Goal: Task Accomplishment & Management: Complete application form

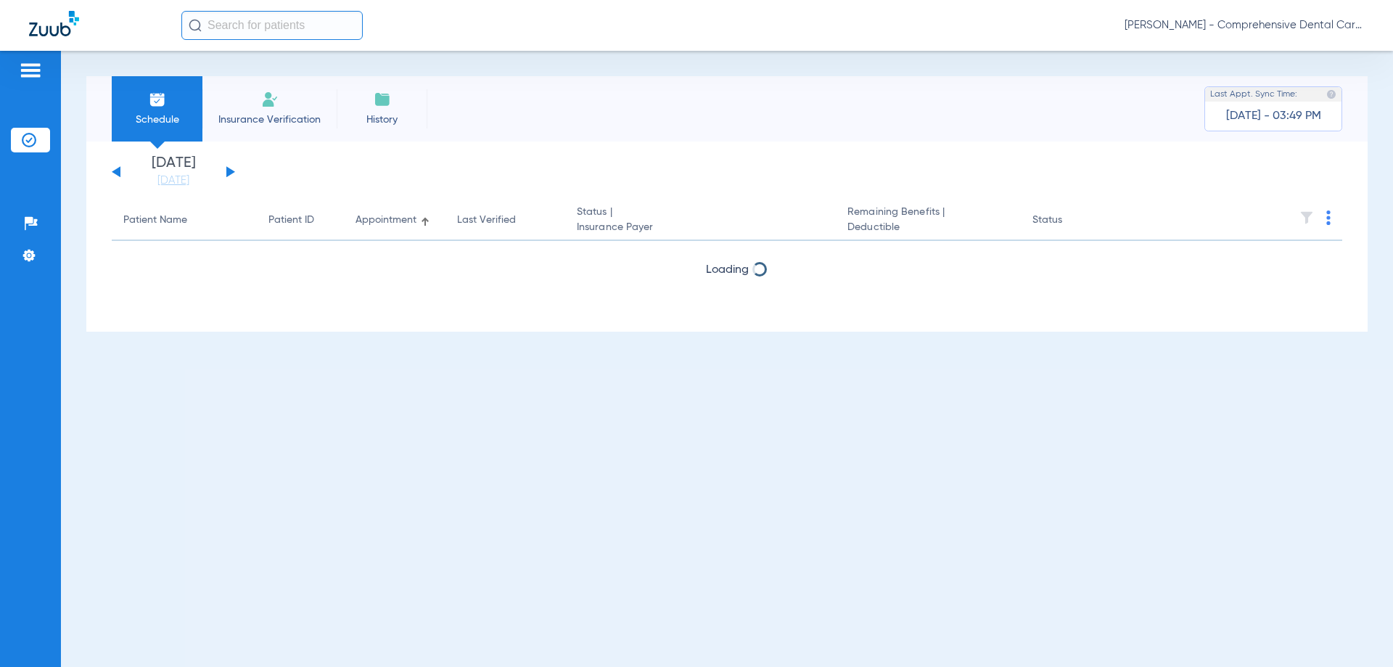
click at [258, 123] on span "Insurance Verification" at bounding box center [269, 119] width 112 height 15
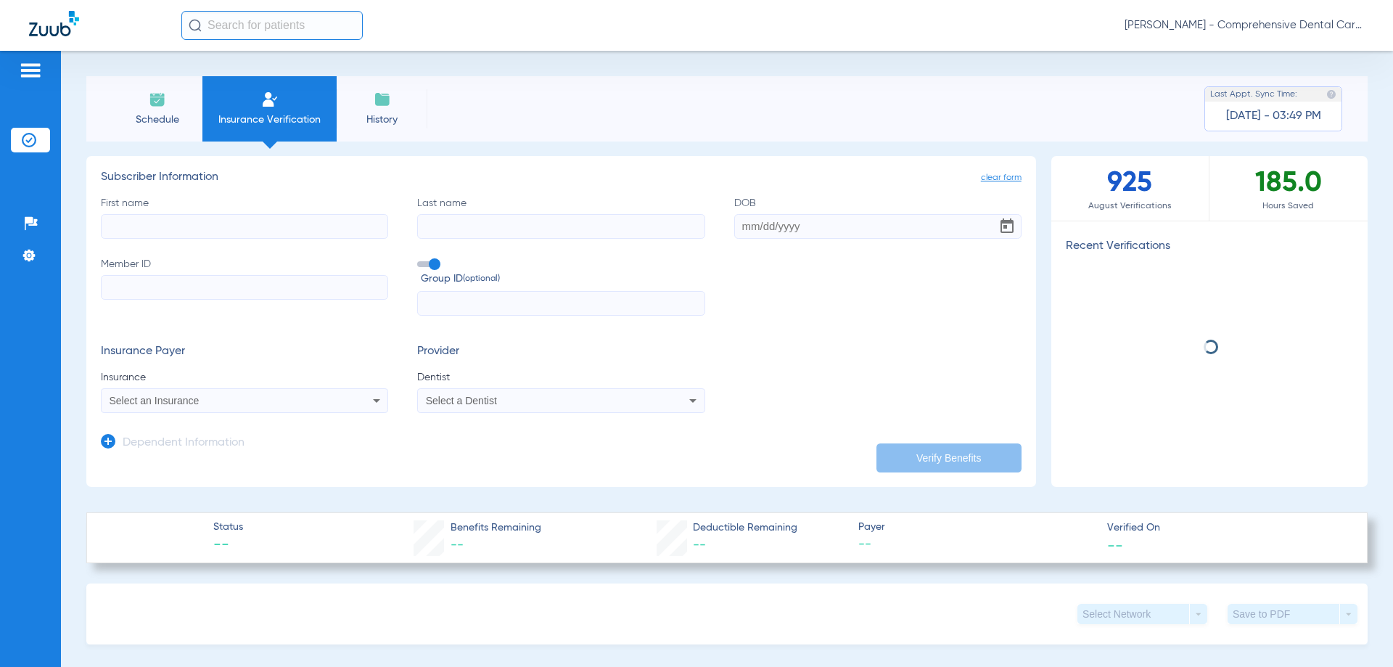
click at [273, 226] on input "First name" at bounding box center [244, 226] width 287 height 25
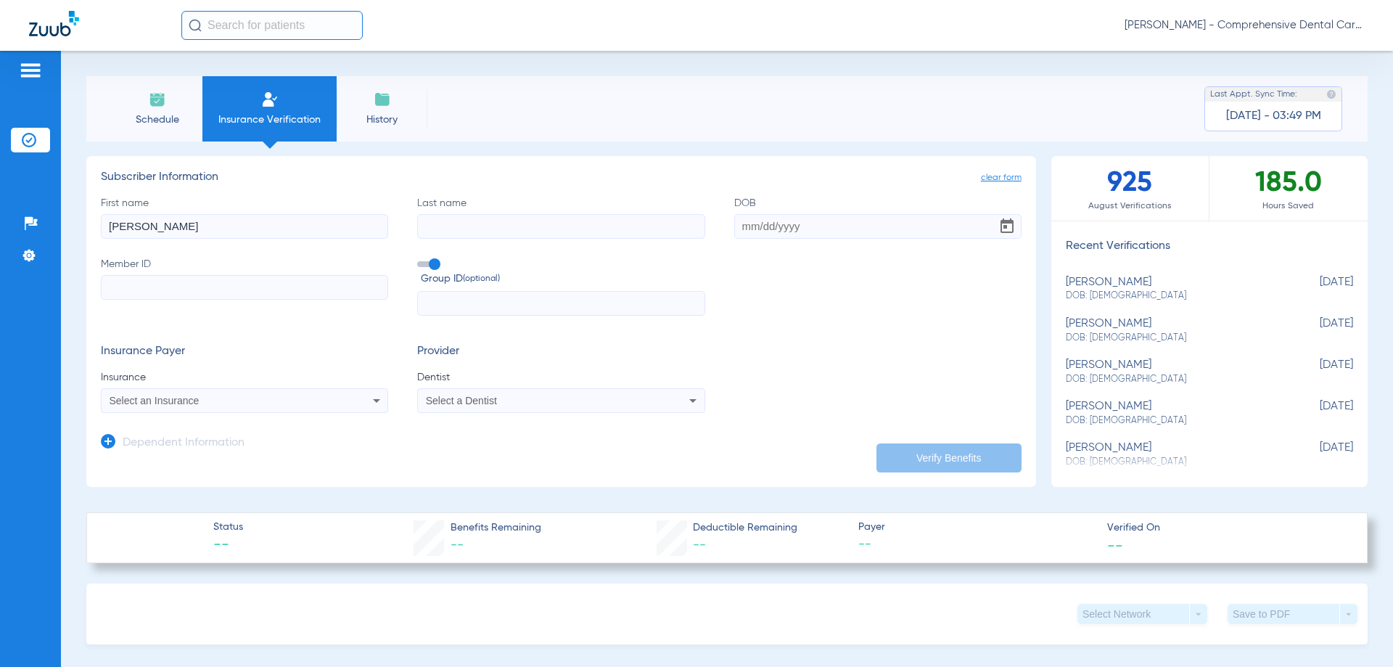
type input "[PERSON_NAME]"
click at [483, 236] on input "Last name" at bounding box center [560, 226] width 287 height 25
type input "[PERSON_NAME]"
click at [736, 227] on input "DOB" at bounding box center [877, 226] width 287 height 25
click at [747, 225] on input "01121967" at bounding box center [877, 226] width 287 height 25
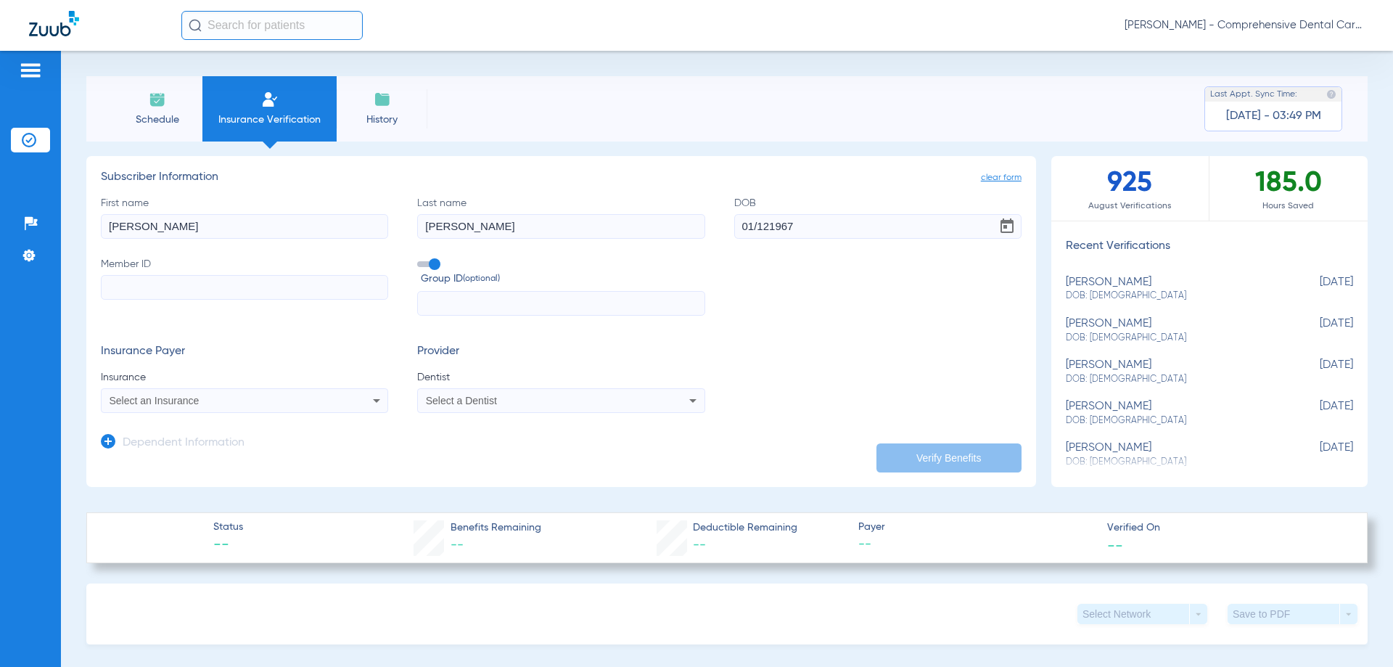
click at [766, 226] on input "01/121967" at bounding box center [877, 226] width 287 height 25
type input "[DATE]"
click at [134, 284] on input "Member ID" at bounding box center [244, 287] width 287 height 25
click at [181, 290] on input "Member ID Required" at bounding box center [244, 287] width 287 height 25
paste input "JQU765A71783"
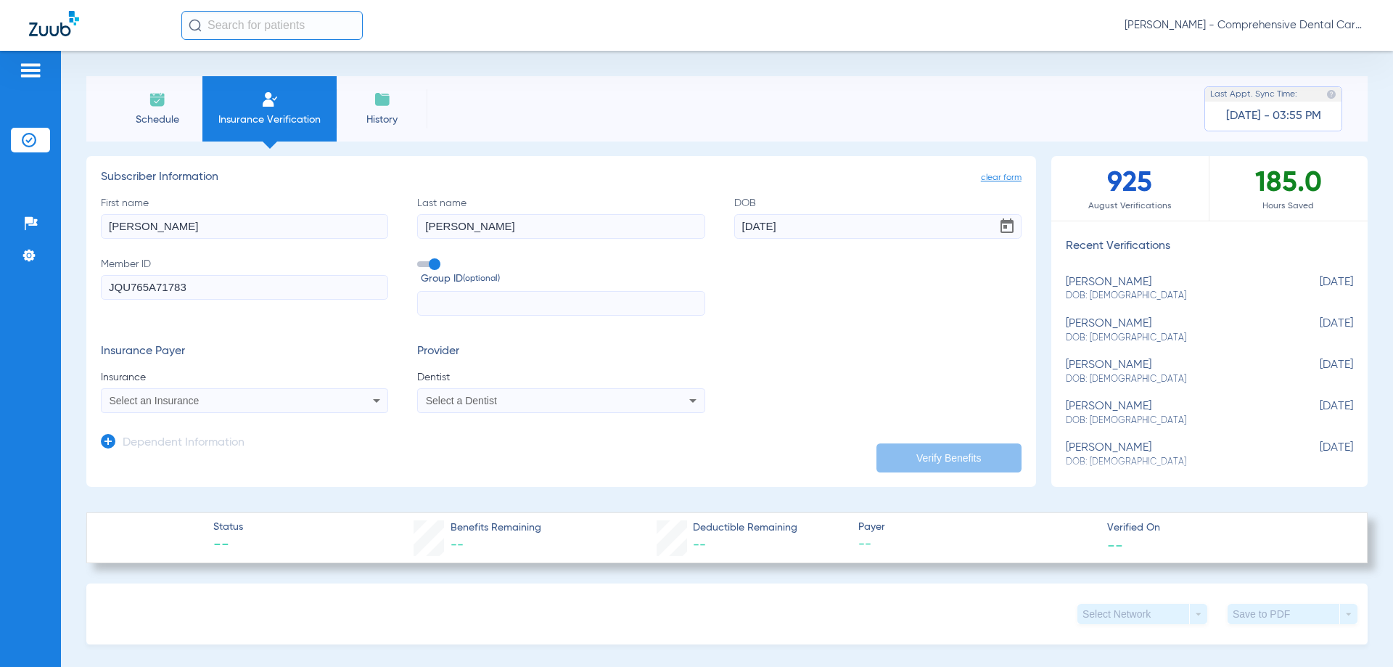
type input "JQU765A71783"
click at [503, 310] on input "text" at bounding box center [560, 303] width 287 height 25
click at [441, 297] on input "text" at bounding box center [560, 303] width 287 height 25
paste input "CA9KF50001"
type input "CA9KF50001"
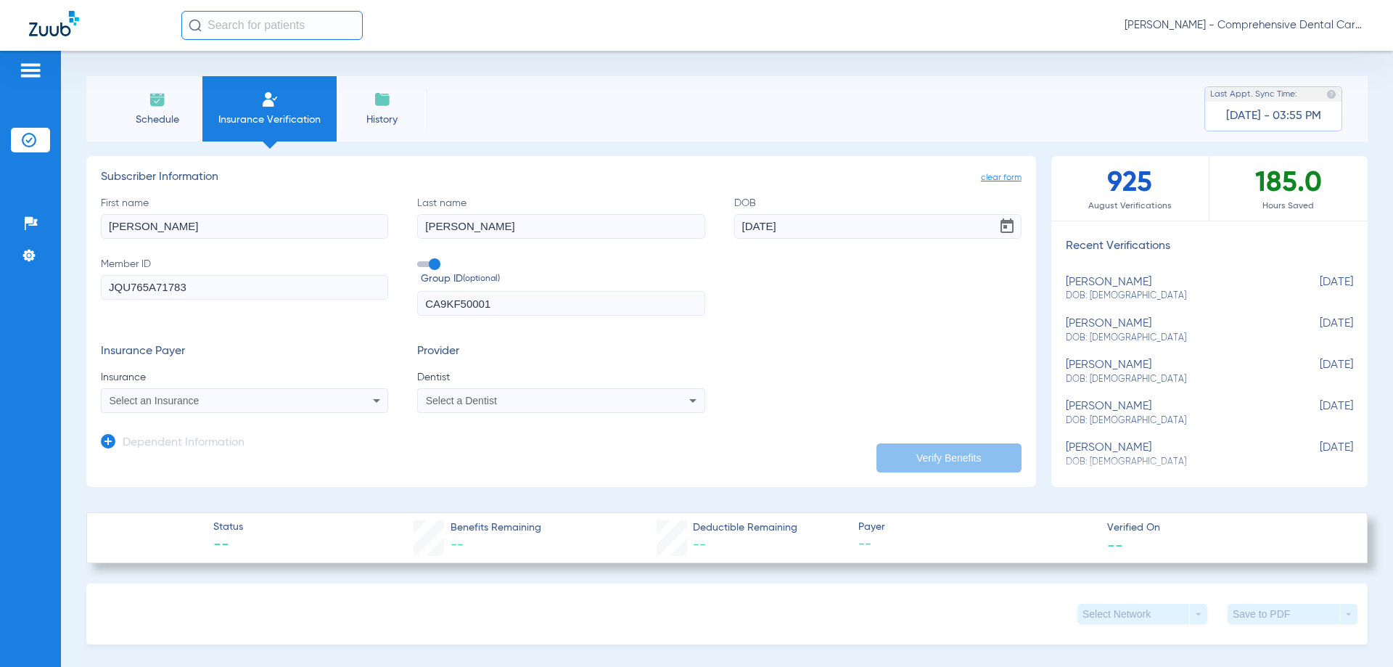
click at [800, 358] on div "Insurance Payer Insurance Select an Insurance Provider Dentist Select a Dentist" at bounding box center [561, 379] width 921 height 68
click at [858, 388] on div "Insurance Payer Insurance Select an Insurance Provider Dentist Select a Dentist" at bounding box center [561, 379] width 921 height 68
click at [549, 396] on div "Select a Dentist" at bounding box center [534, 401] width 217 height 10
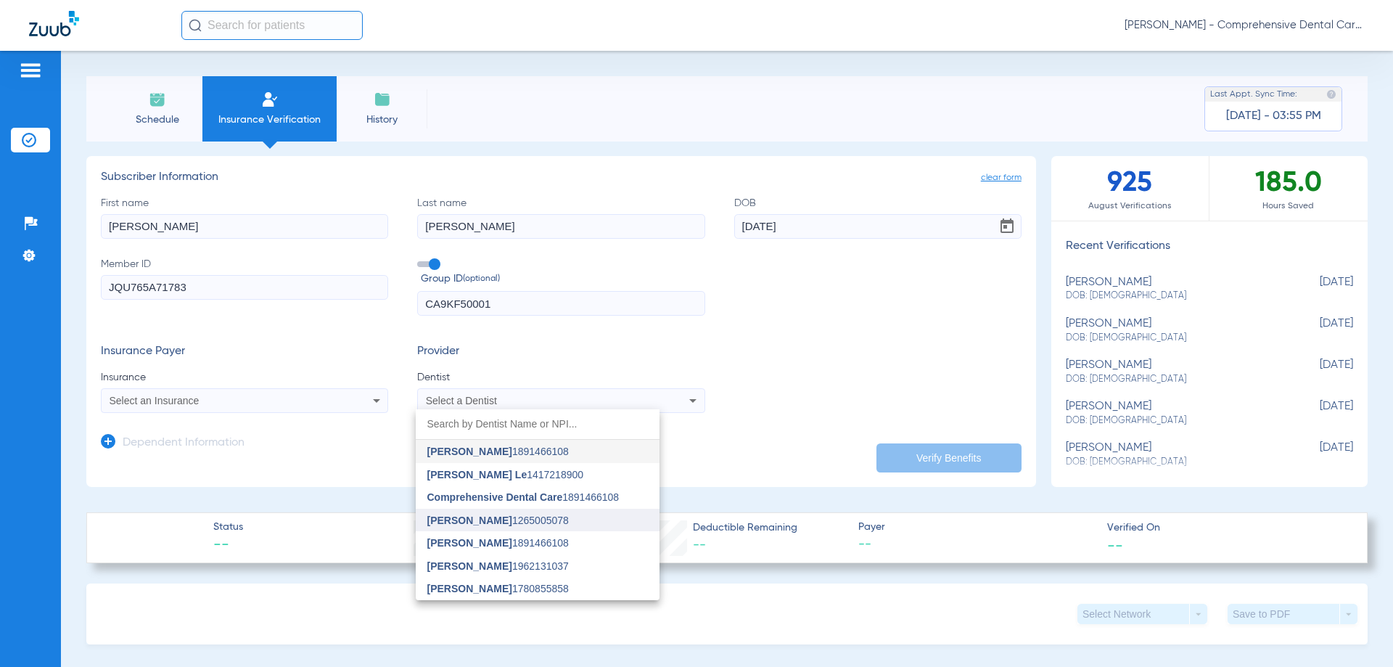
click at [565, 525] on mat-option "[PERSON_NAME] 1265005078" at bounding box center [538, 520] width 244 height 23
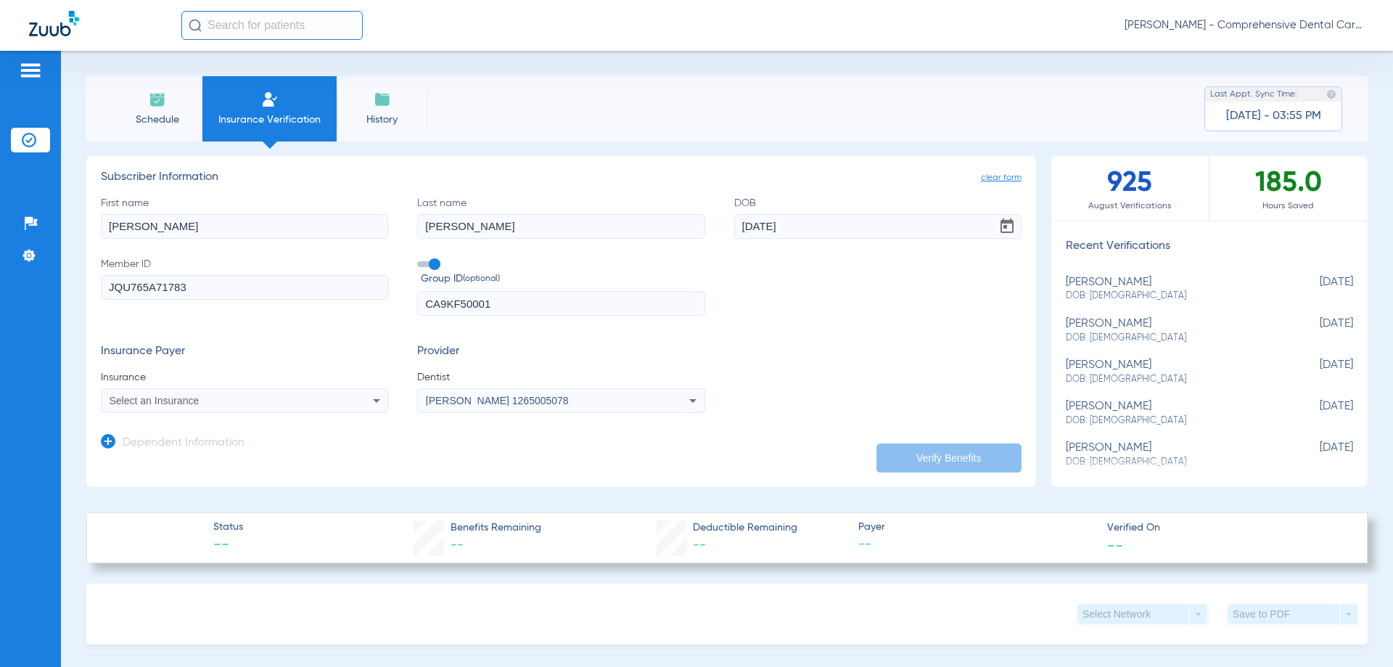
click at [782, 364] on div "Insurance Payer Insurance Select an Insurance Provider Dentist [PERSON_NAME] 12…" at bounding box center [561, 379] width 921 height 68
click at [364, 403] on div "Select an Insurance" at bounding box center [245, 400] width 286 height 17
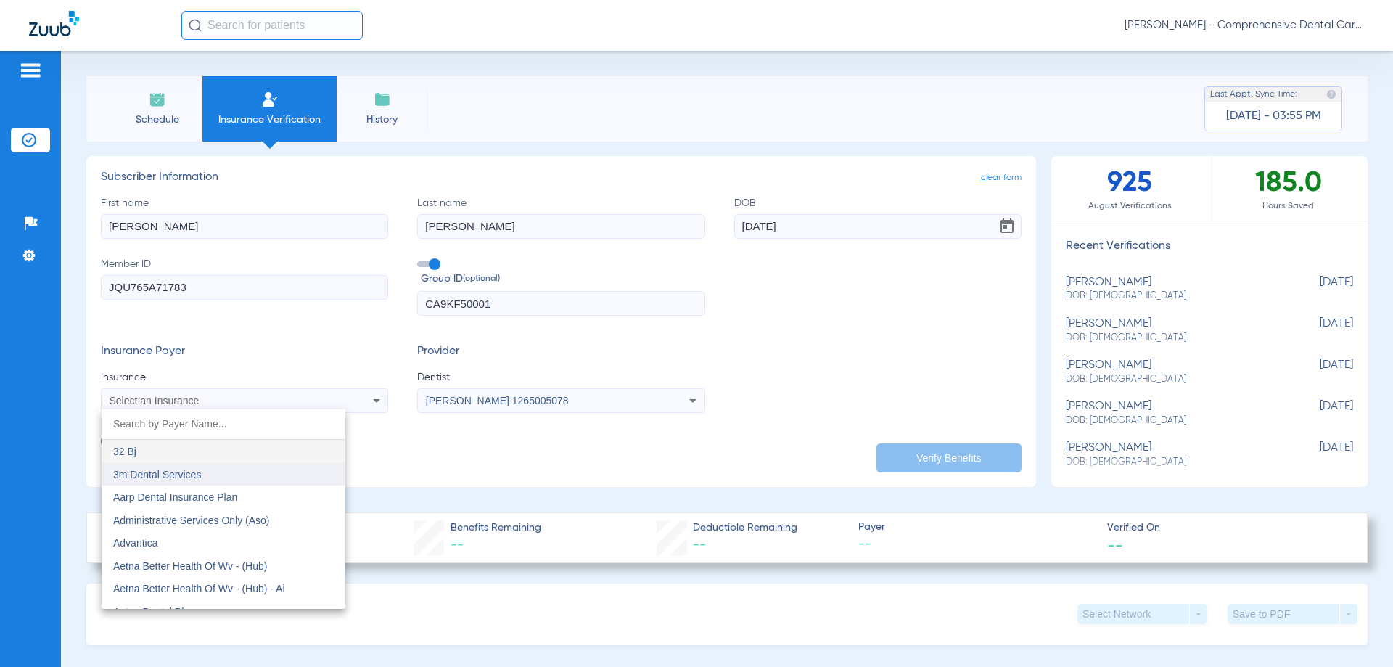
type input "n"
type input "anthem"
click at [257, 457] on mat-option "Anthem" at bounding box center [224, 451] width 244 height 23
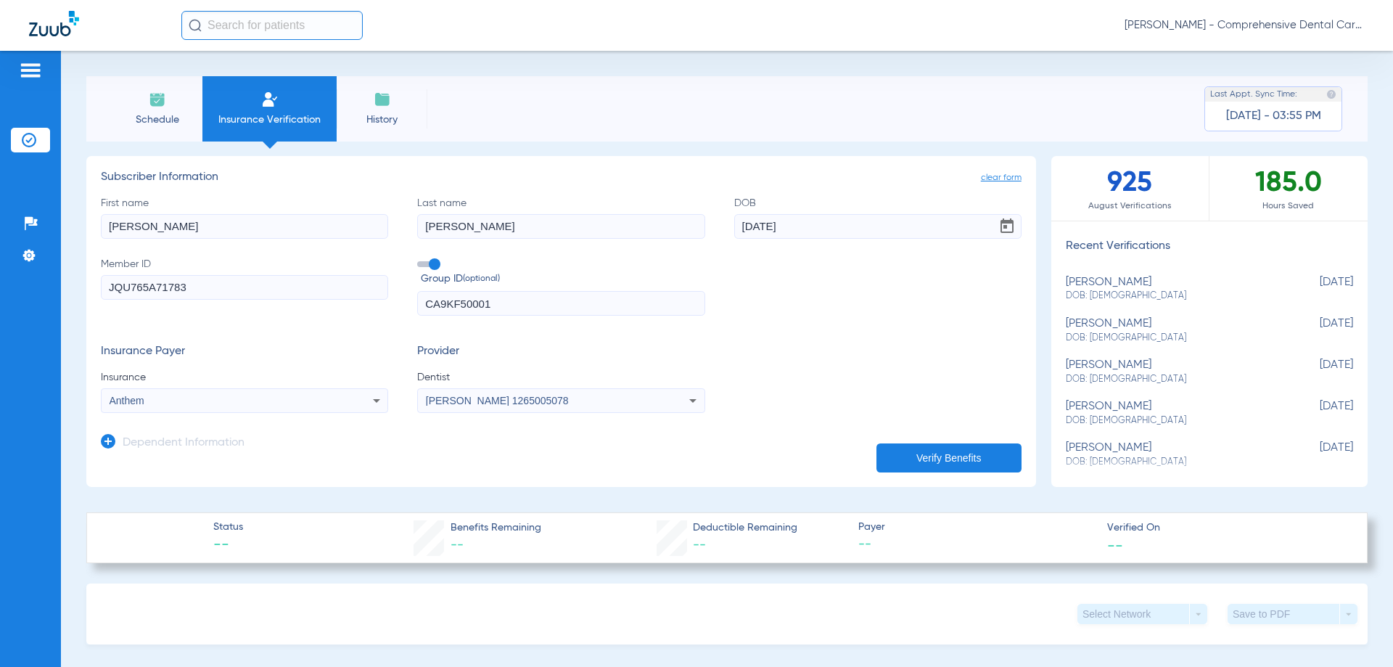
click at [467, 451] on app-dependent-form "Dependent Information" at bounding box center [561, 437] width 921 height 49
click at [882, 456] on button "Verify Benefits" at bounding box center [949, 457] width 145 height 29
type input "[PERSON_NAME]"
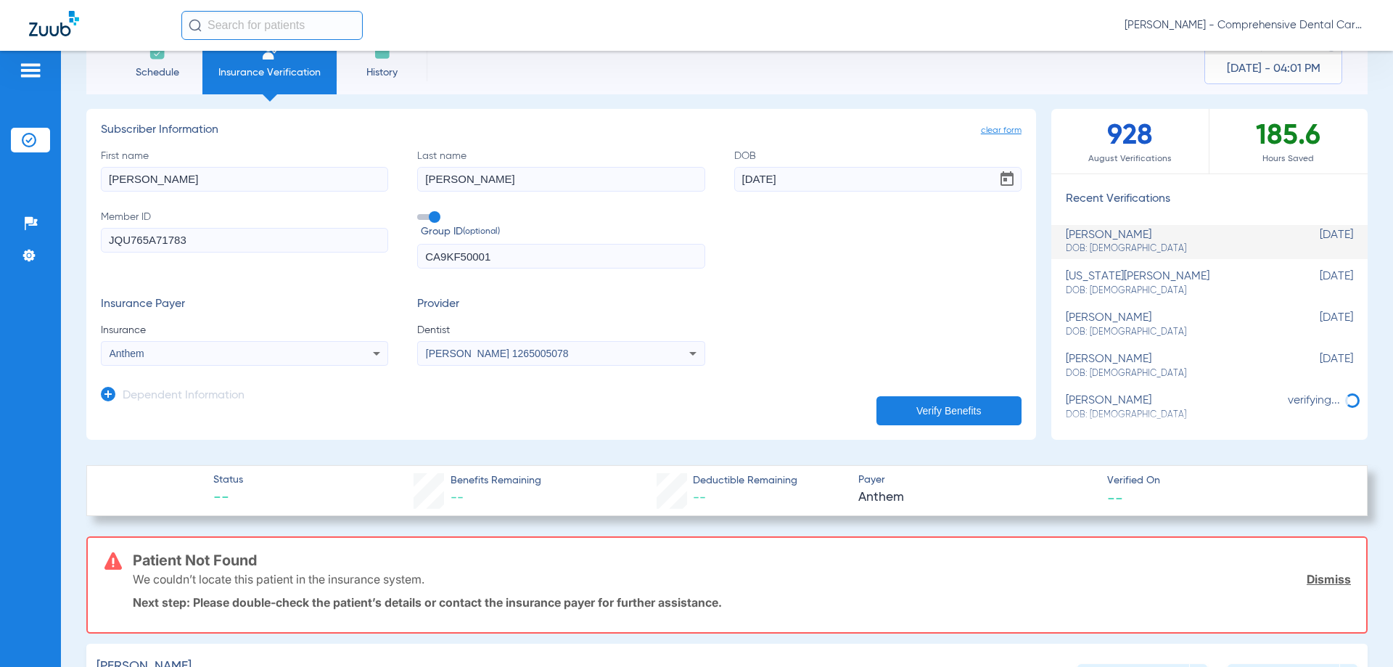
scroll to position [73, 0]
